Goal: Navigation & Orientation: Find specific page/section

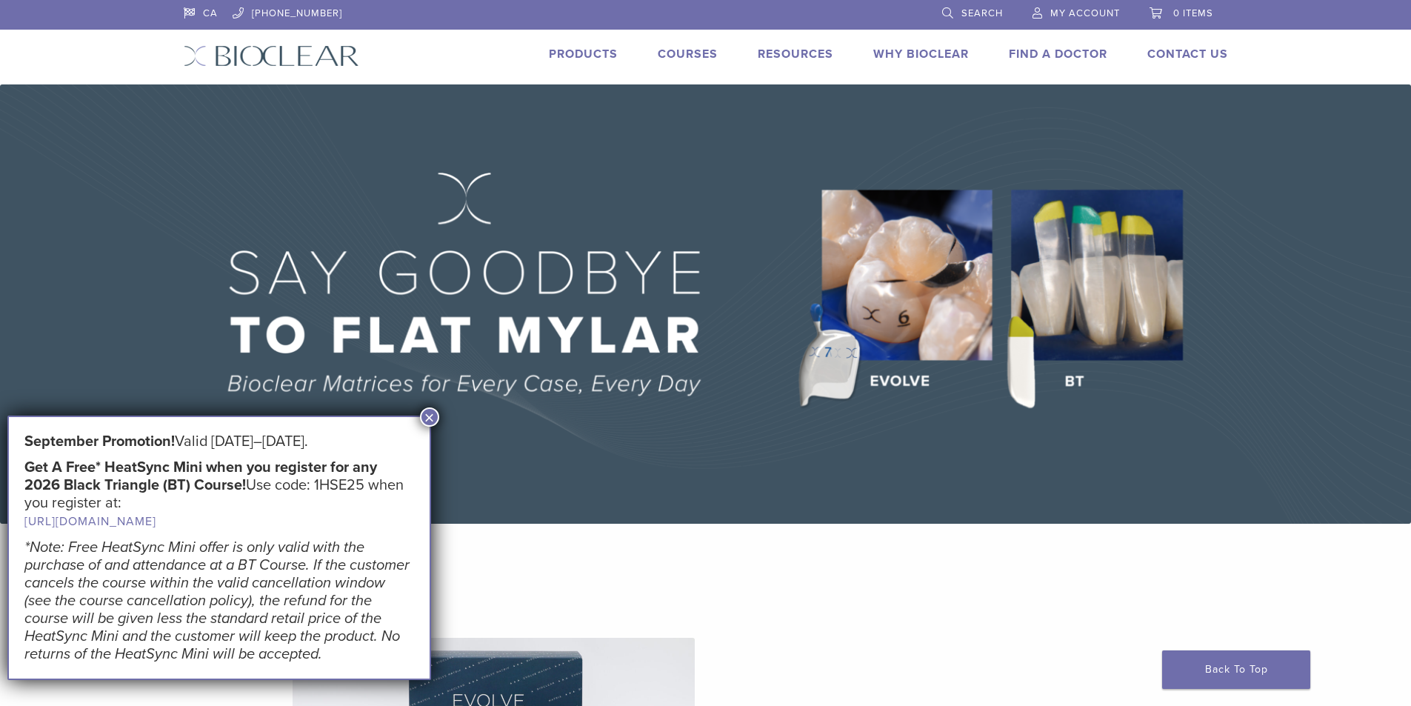
click at [431, 415] on button "×" at bounding box center [429, 416] width 19 height 19
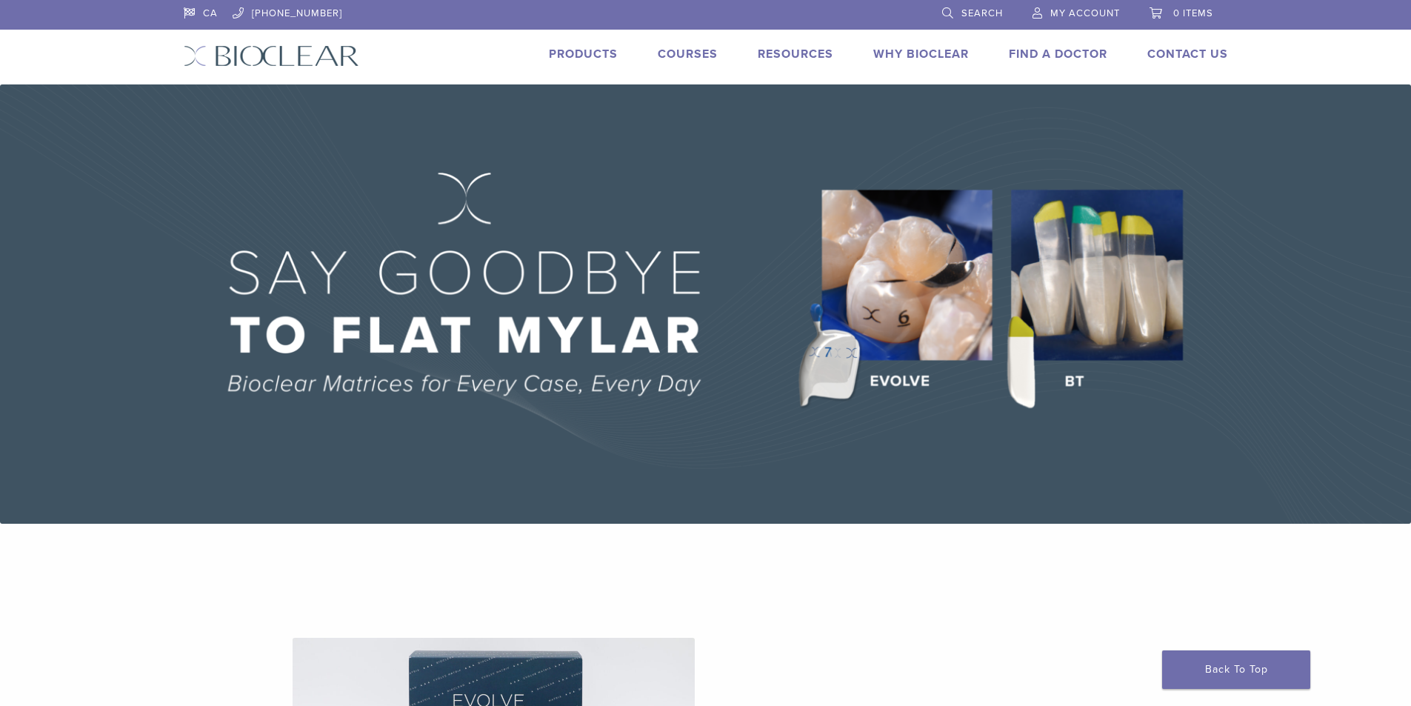
click at [1062, 54] on link "Find A Doctor" at bounding box center [1058, 54] width 99 height 15
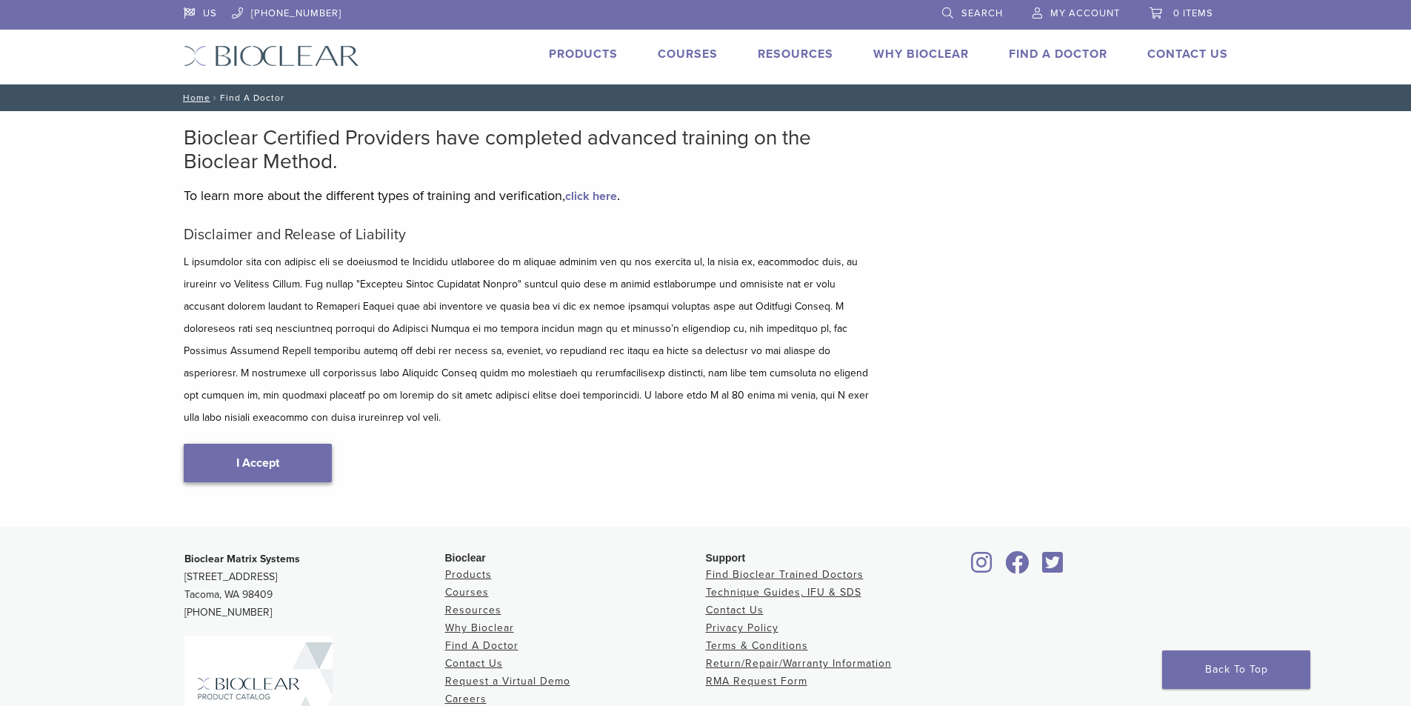
click at [248, 444] on link "I Accept" at bounding box center [258, 463] width 148 height 39
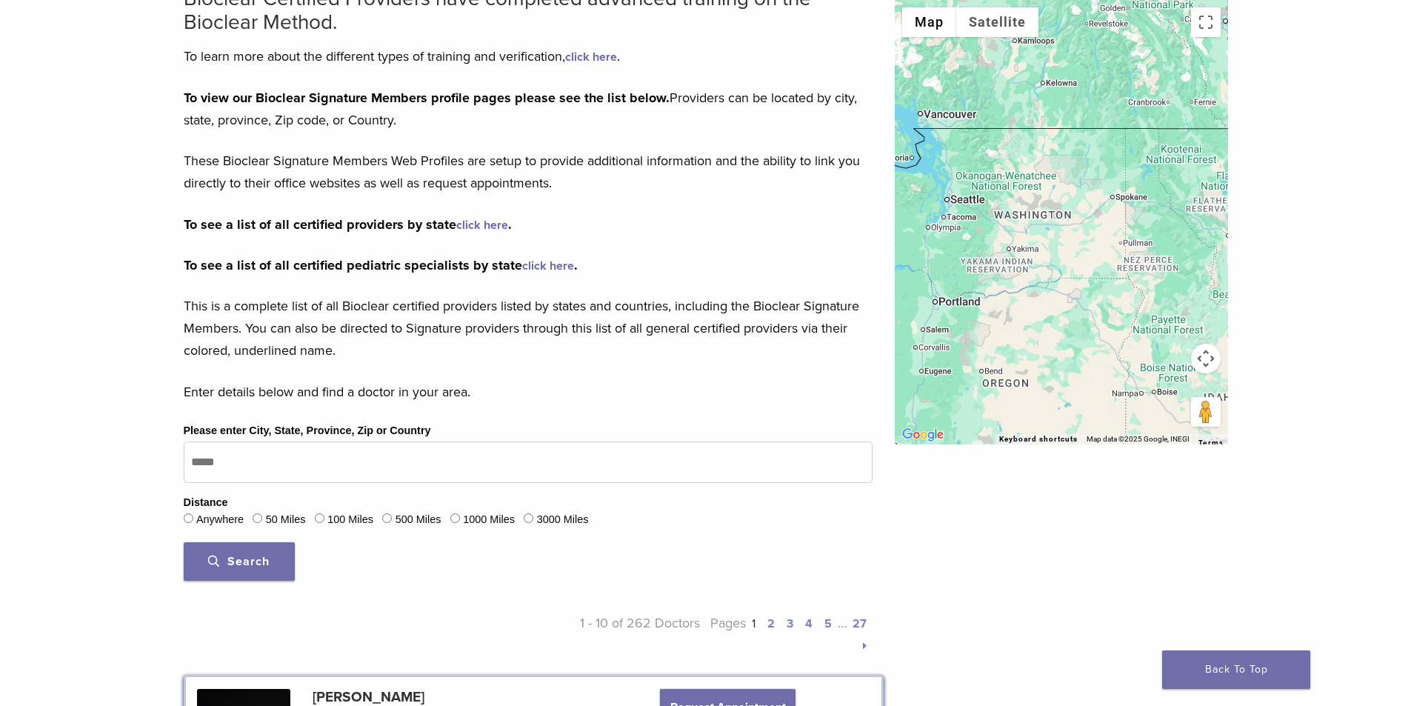
scroll to position [204, 0]
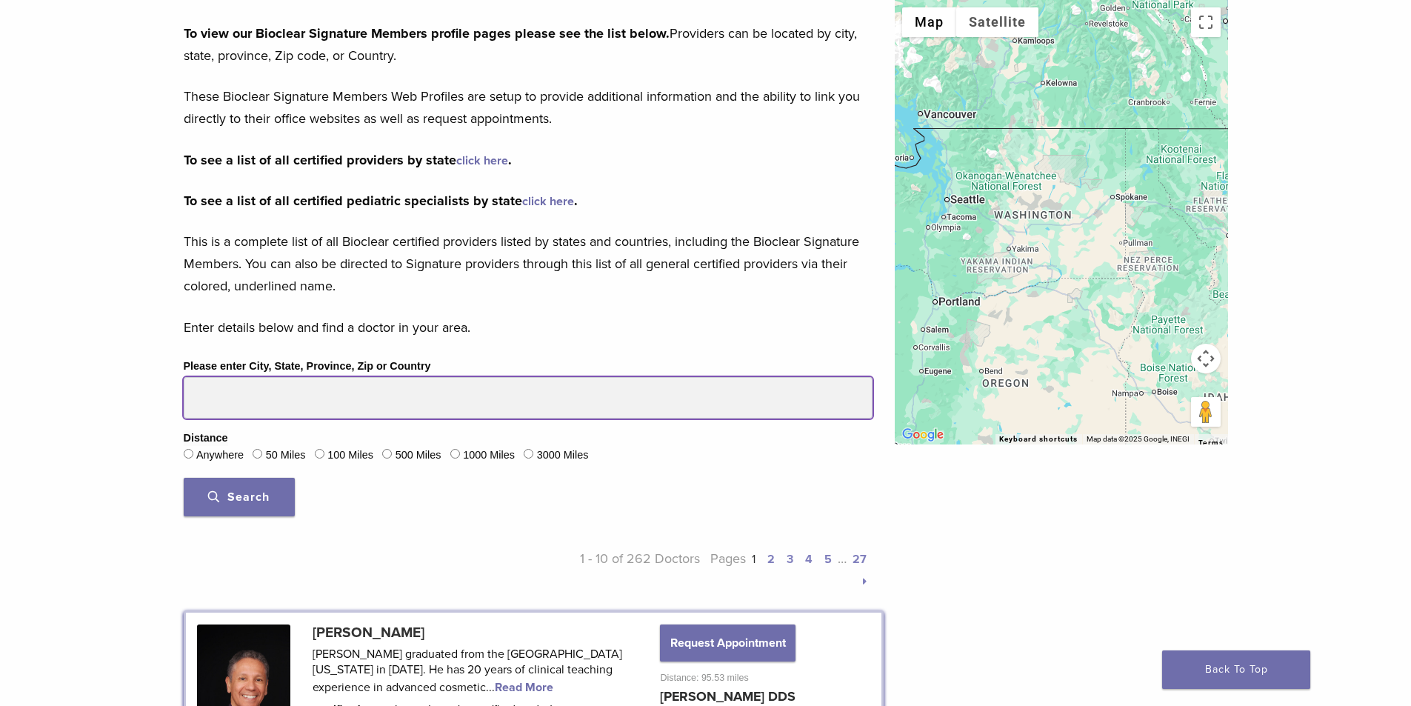
click at [237, 401] on input "Please enter City, State, Province, Zip or Country" at bounding box center [528, 397] width 689 height 41
type input "*****"
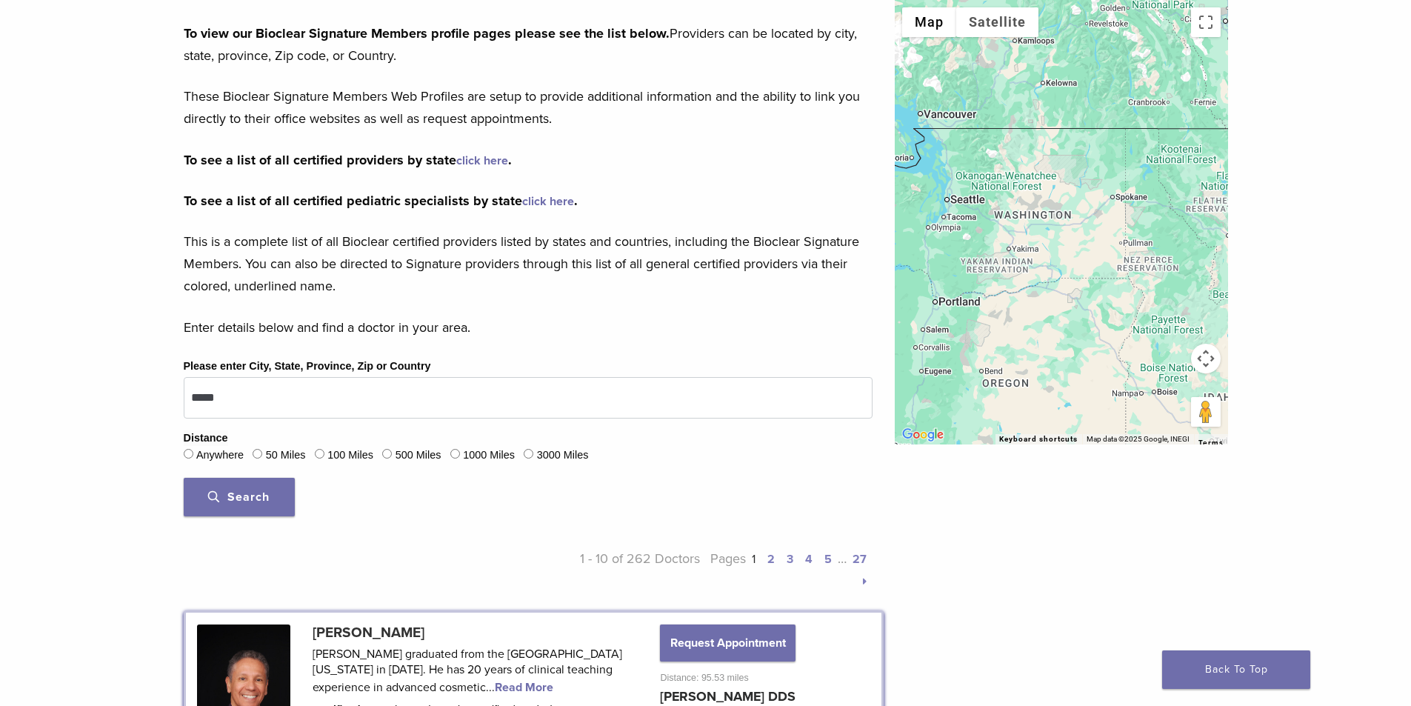
click at [263, 501] on span "Search" at bounding box center [238, 497] width 61 height 15
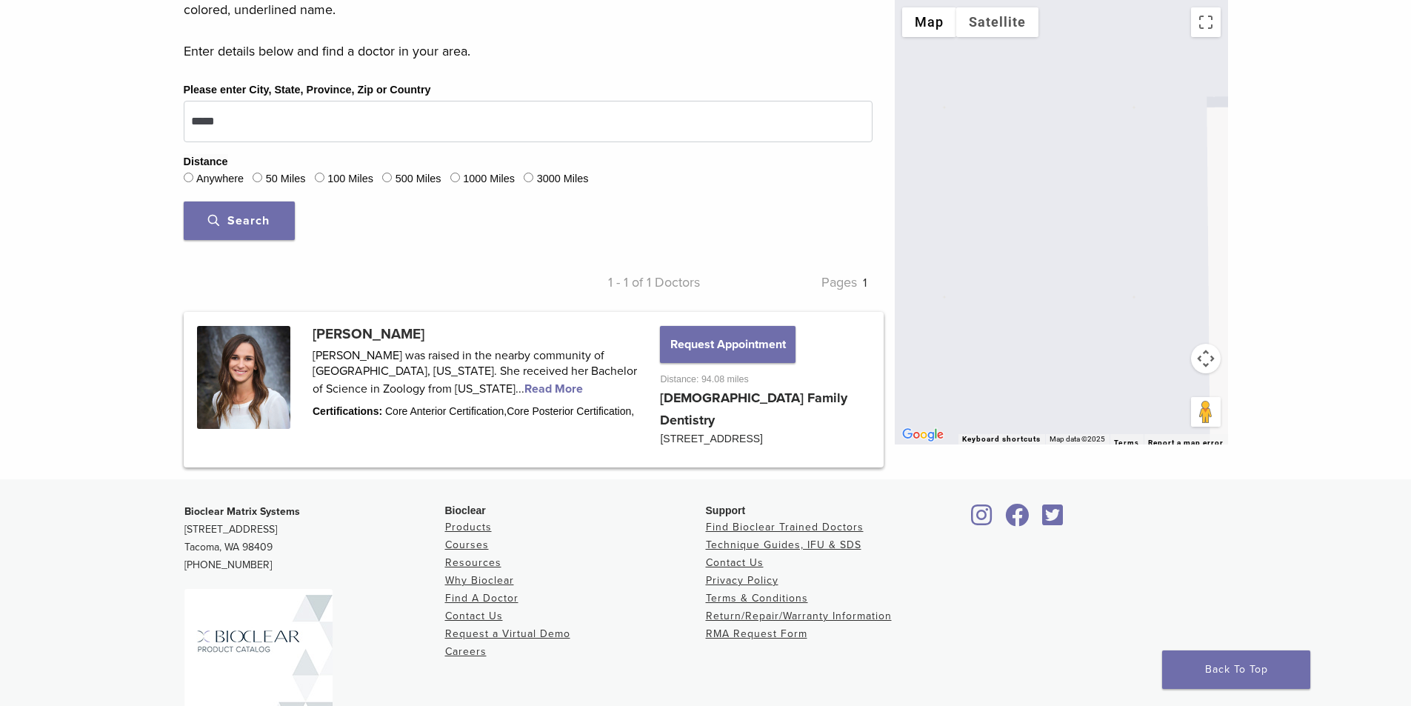
scroll to position [500, 0]
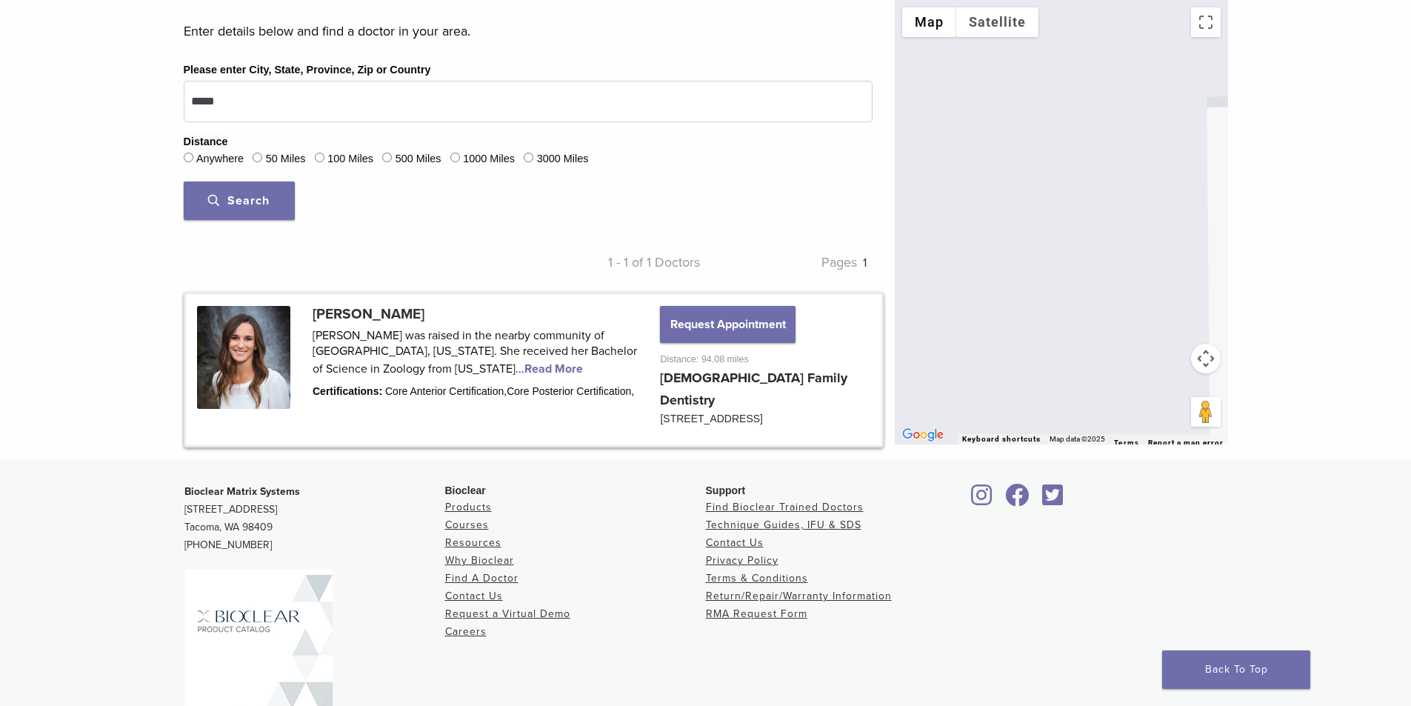
click at [473, 370] on link at bounding box center [533, 369] width 695 height 151
